Goal: Obtain resource: Download file/media

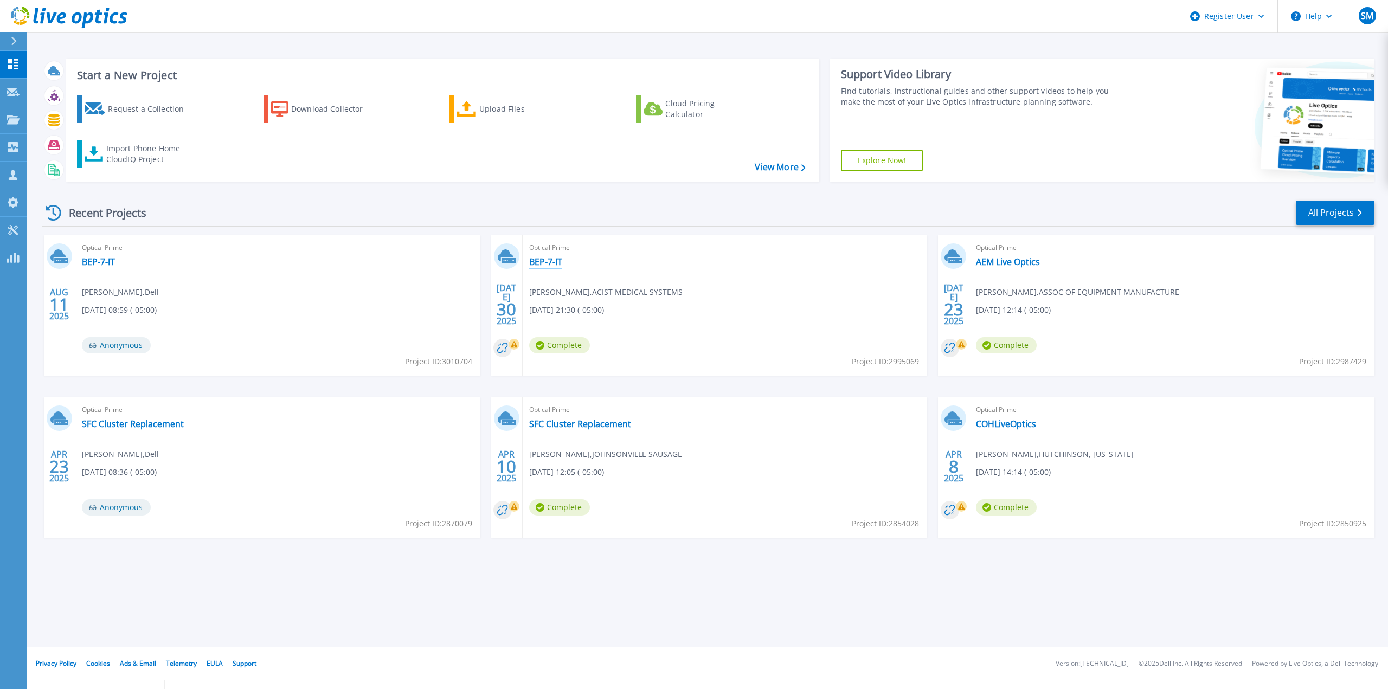
click at [550, 260] on link "BEP-7-IT" at bounding box center [545, 262] width 33 height 11
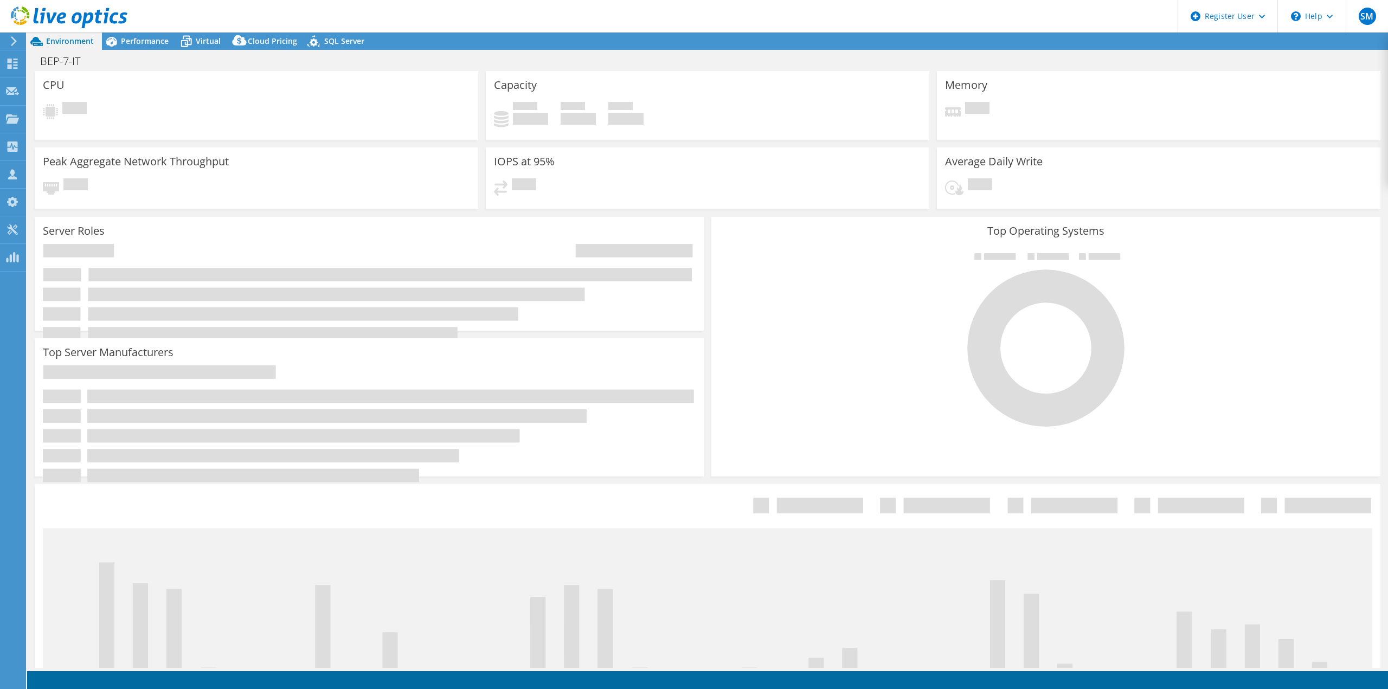
select select "USD"
select select "USWest"
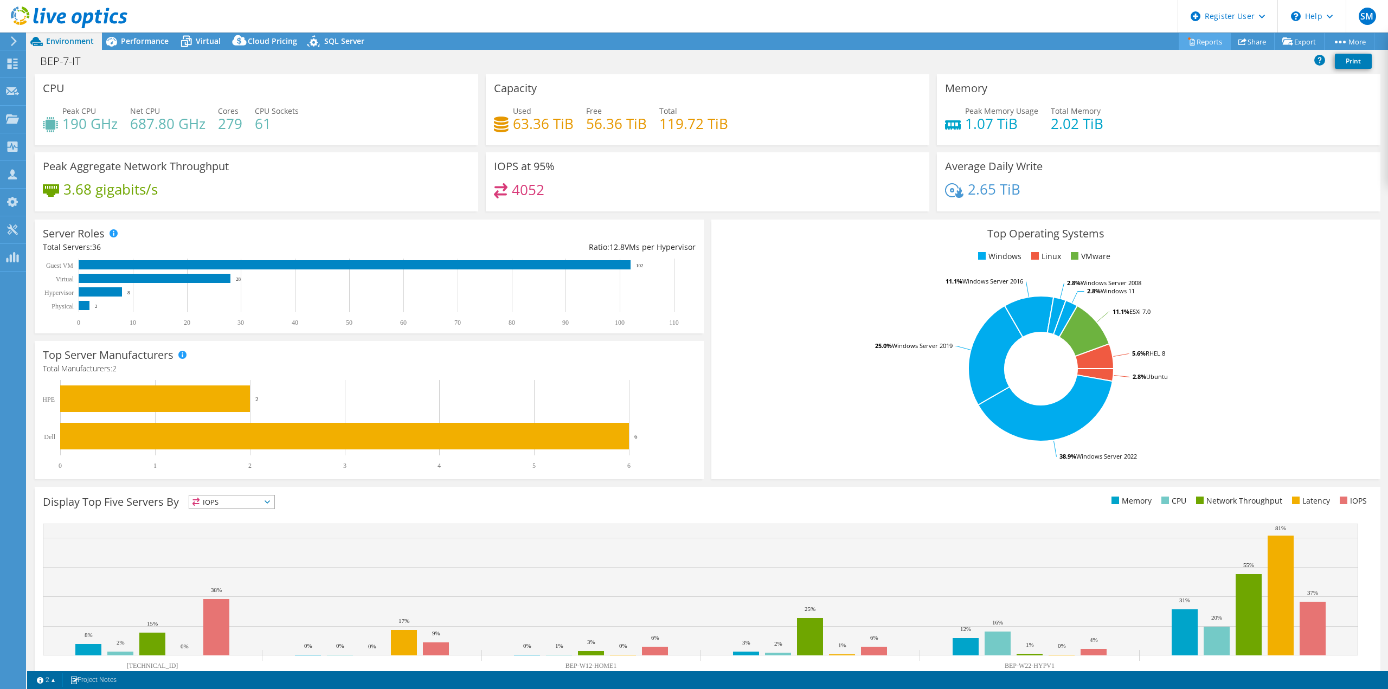
click at [1200, 42] on link "Reports" at bounding box center [1205, 41] width 52 height 17
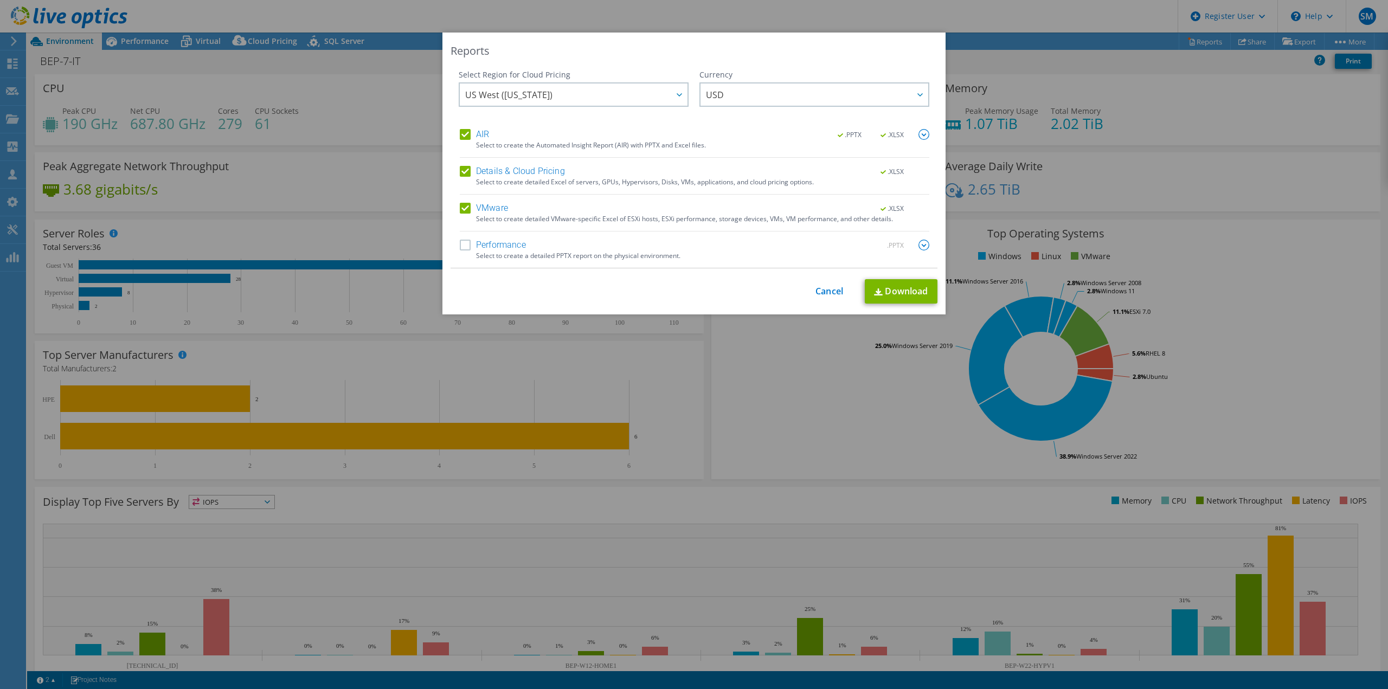
click at [490, 245] on label "Performance" at bounding box center [493, 245] width 66 height 11
click at [0, 0] on input "Performance" at bounding box center [0, 0] width 0 height 0
click at [898, 299] on link "Download" at bounding box center [901, 291] width 73 height 24
